Goal: Information Seeking & Learning: Find specific page/section

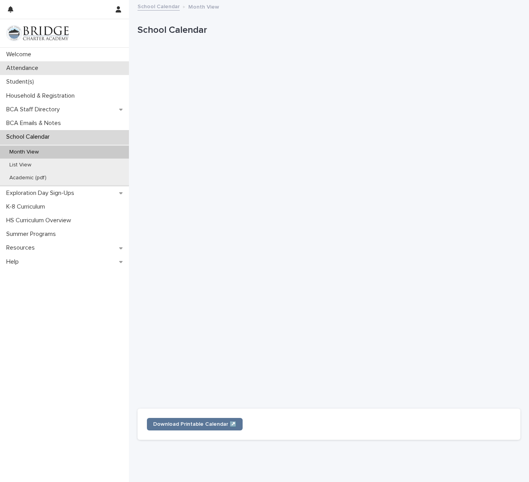
click at [22, 68] on p "Attendance" at bounding box center [23, 68] width 41 height 7
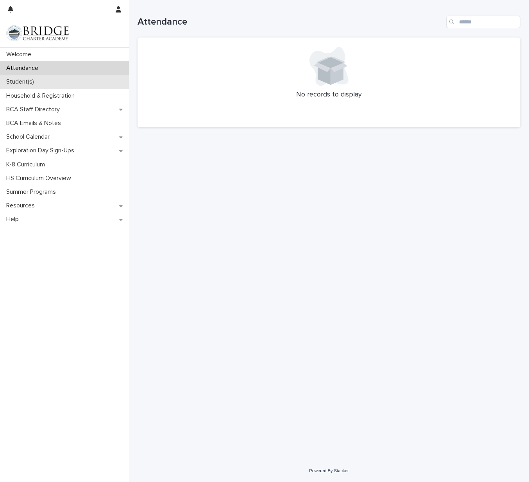
click at [29, 84] on p "Student(s)" at bounding box center [21, 81] width 37 height 7
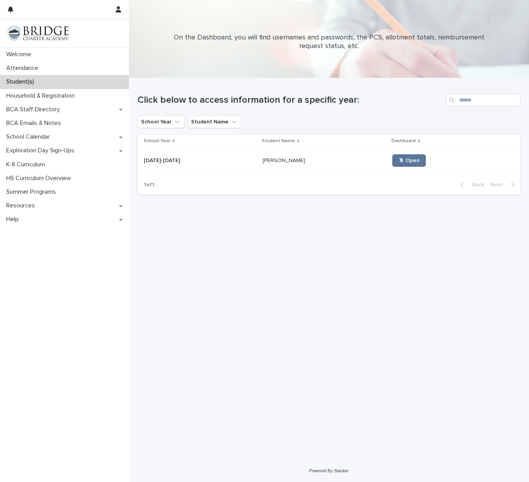
click at [293, 162] on p at bounding box center [325, 161] width 124 height 7
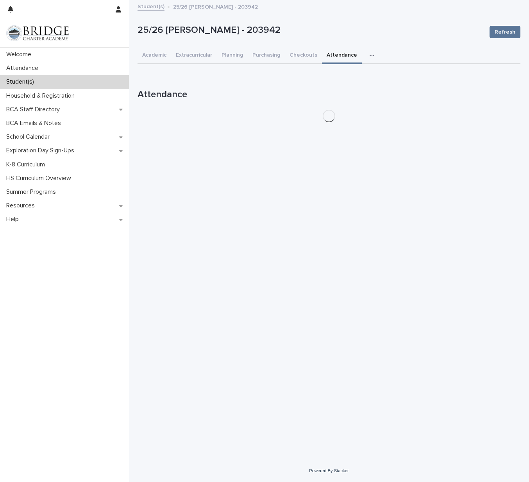
click at [336, 55] on button "Attendance" at bounding box center [342, 56] width 40 height 16
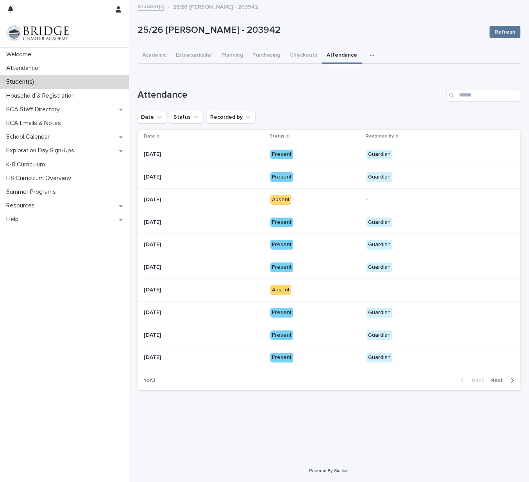
click at [287, 198] on div "Absent" at bounding box center [281, 200] width 21 height 10
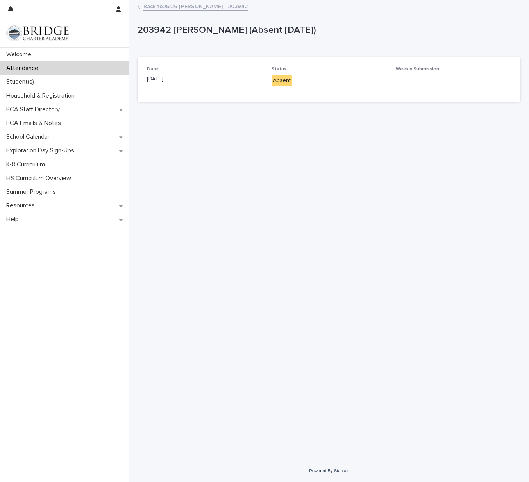
click at [153, 8] on link "Back to 25/26 [PERSON_NAME] - 203942" at bounding box center [195, 6] width 104 height 9
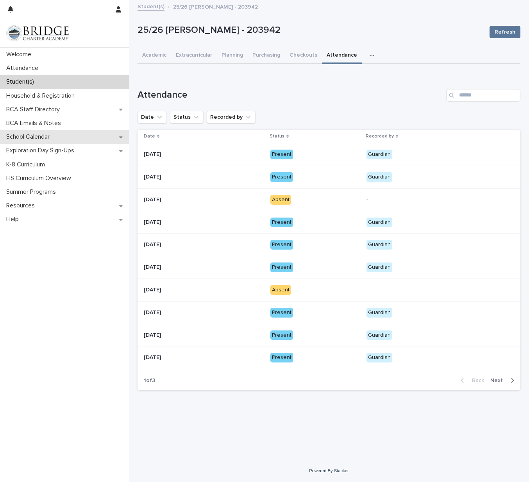
click at [51, 138] on p "School Calendar" at bounding box center [29, 136] width 53 height 7
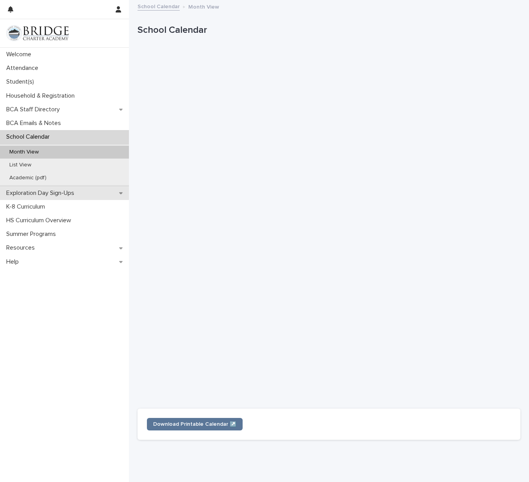
click at [77, 191] on p "Exploration Day Sign-Ups" at bounding box center [41, 193] width 77 height 7
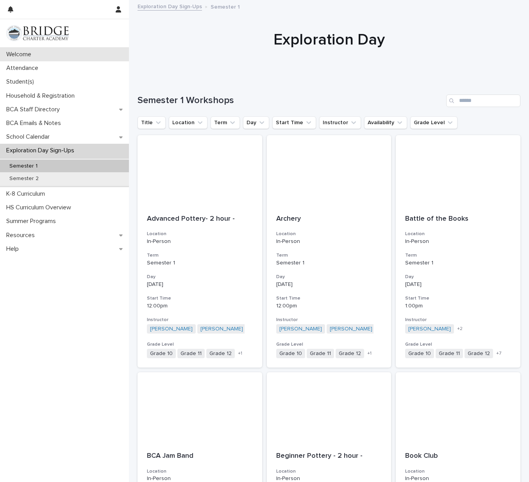
click at [10, 54] on p "Welcome" at bounding box center [20, 54] width 34 height 7
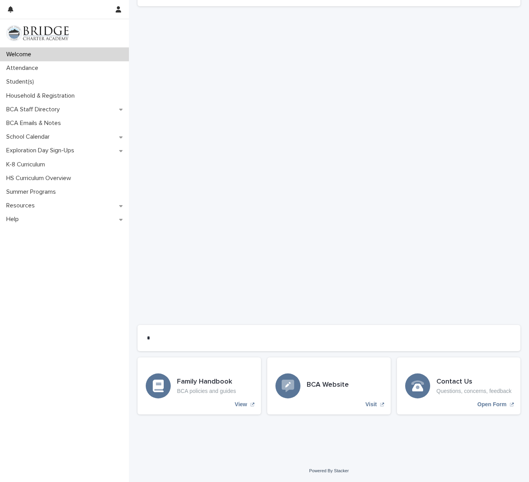
scroll to position [353, 0]
click at [43, 147] on p "Exploration Day Sign-Ups" at bounding box center [41, 150] width 77 height 7
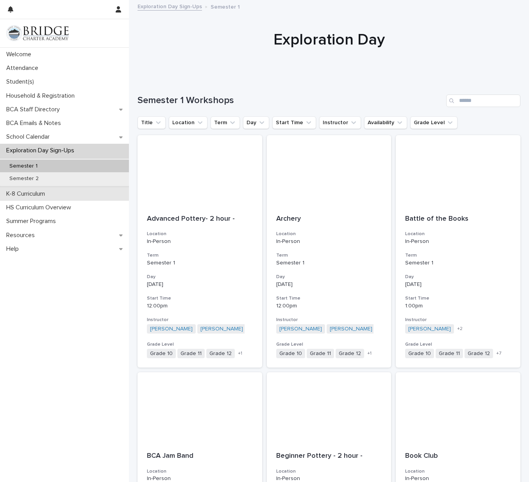
click at [37, 192] on p "K-8 Curriculum" at bounding box center [27, 193] width 48 height 7
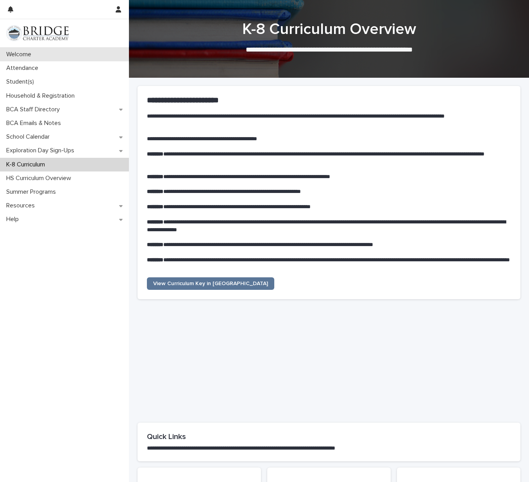
click at [27, 54] on p "Welcome" at bounding box center [20, 54] width 34 height 7
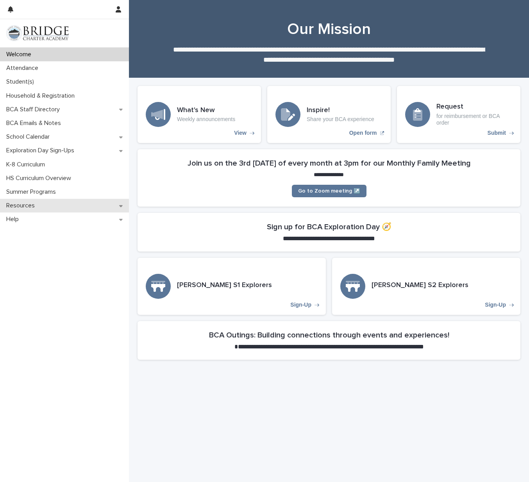
click at [118, 207] on div "Resources" at bounding box center [64, 206] width 129 height 14
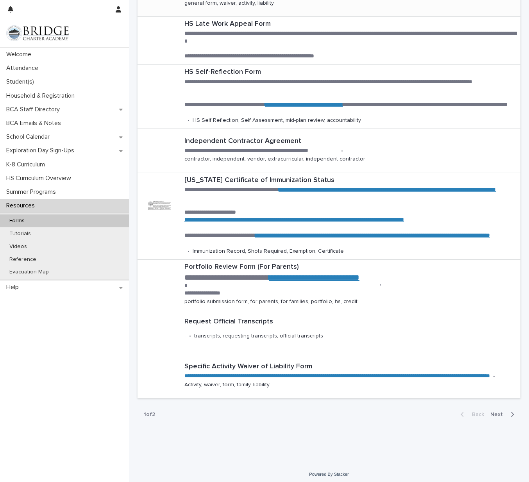
scroll to position [153, 0]
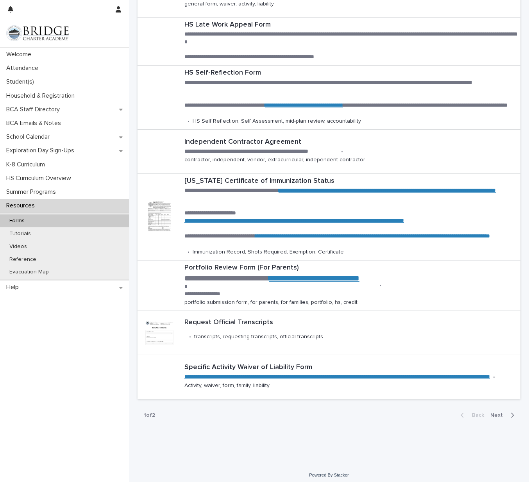
click at [500, 407] on div "Back Next" at bounding box center [488, 416] width 66 height 20
click at [500, 413] on span "Next" at bounding box center [499, 415] width 17 height 5
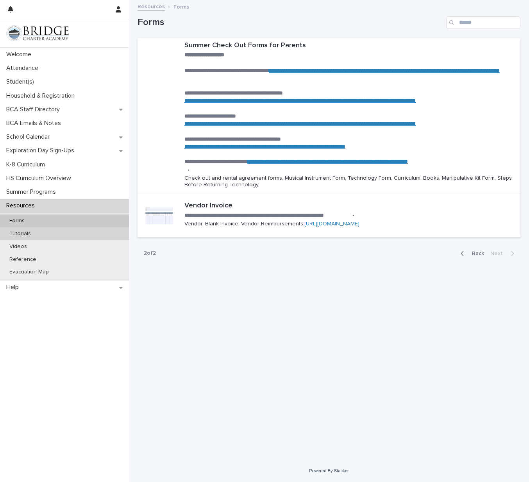
click at [14, 231] on p "Tutorials" at bounding box center [20, 234] width 34 height 7
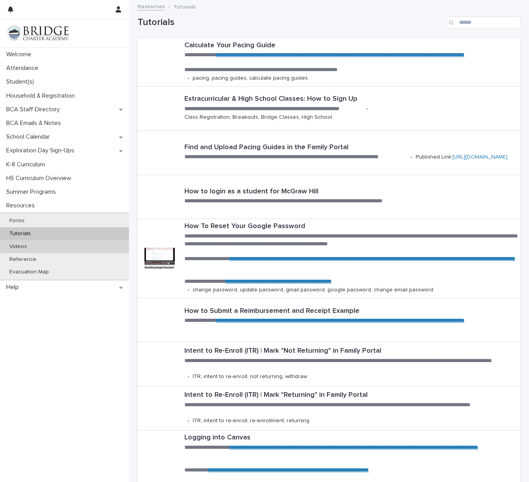
click at [17, 246] on p "Videos" at bounding box center [18, 247] width 30 height 7
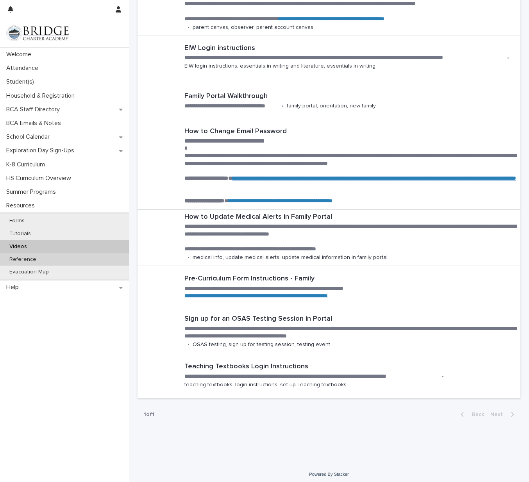
scroll to position [173, 0]
click at [31, 260] on p "Reference" at bounding box center [22, 259] width 39 height 7
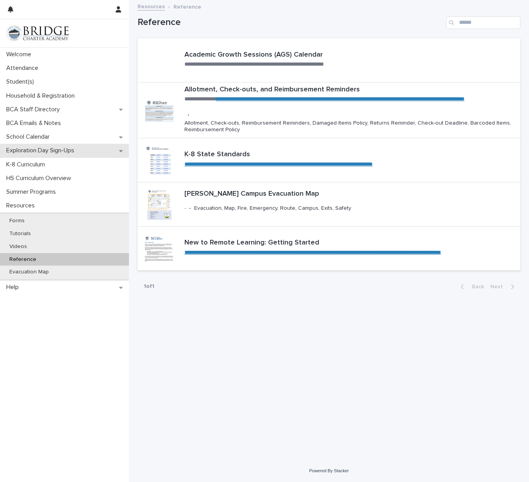
click at [121, 150] on icon at bounding box center [121, 151] width 4 height 2
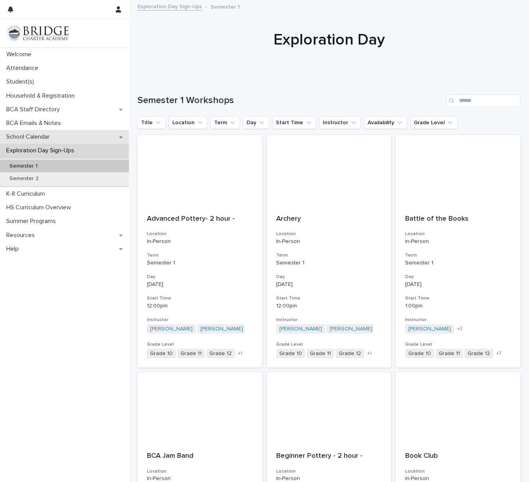
click at [43, 136] on p "School Calendar" at bounding box center [29, 136] width 53 height 7
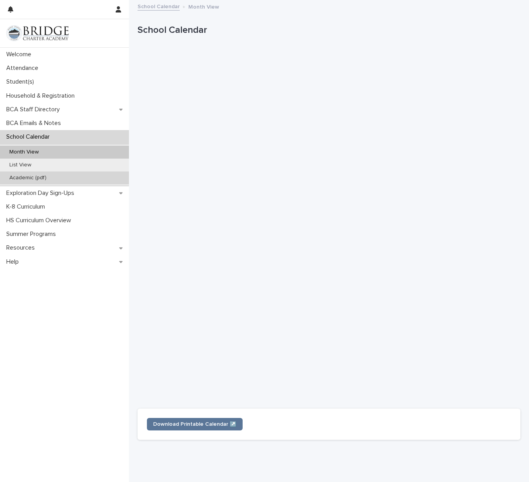
click at [29, 178] on p "Academic (pdf)" at bounding box center [28, 178] width 50 height 7
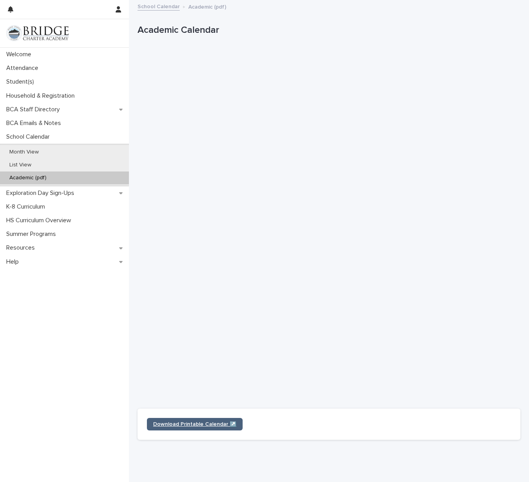
click at [210, 422] on span "Download Printable Calendar ↗️" at bounding box center [194, 424] width 83 height 5
